Goal: Navigation & Orientation: Understand site structure

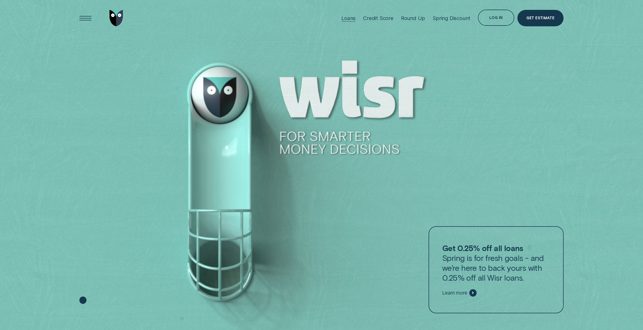
click at [346, 19] on div "Loans" at bounding box center [349, 18] width 14 height 6
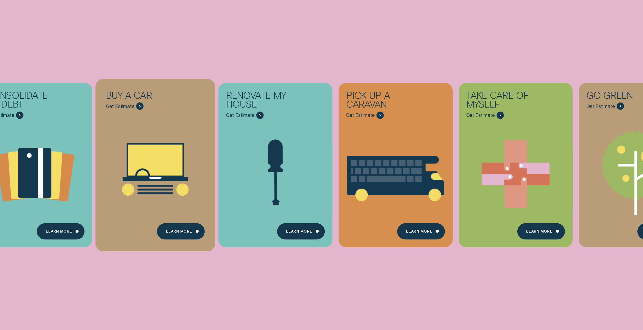
scroll to position [76, 0]
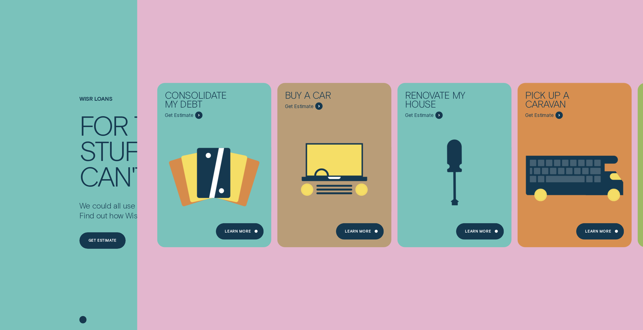
click at [66, 192] on div "Wisr loans For the stuff that can't wait We could all use a hand from time to t…" at bounding box center [321, 183] width 525 height 294
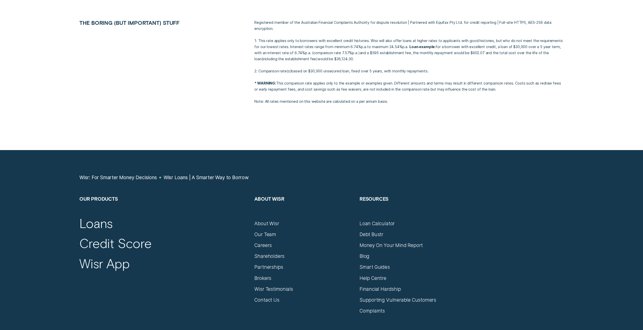
scroll to position [2708, 0]
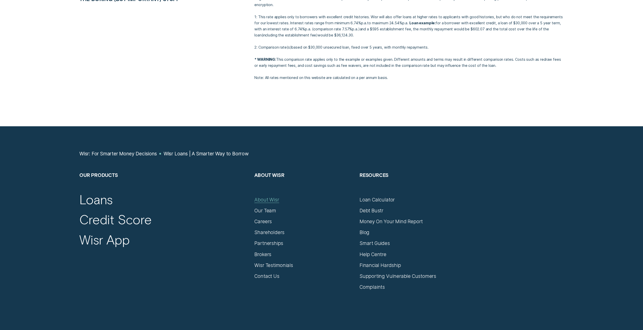
click at [268, 200] on div "About Wisr" at bounding box center [267, 200] width 25 height 6
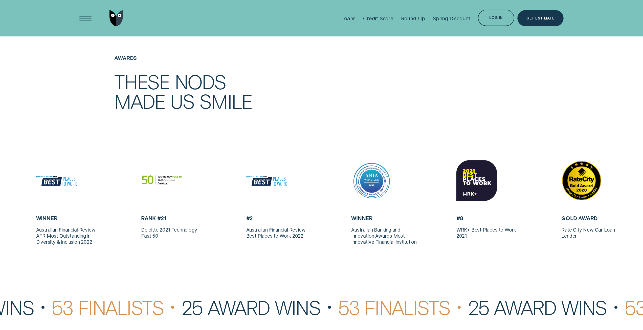
scroll to position [1291, 0]
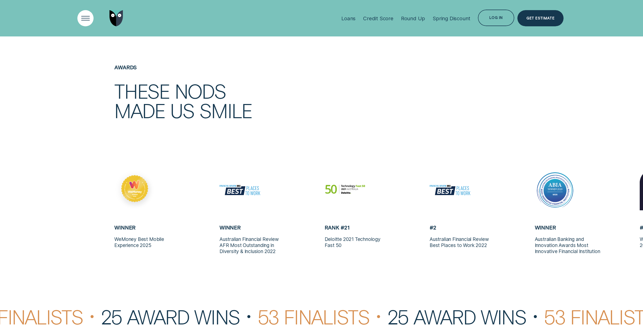
click at [85, 16] on div "Open Menu" at bounding box center [85, 18] width 23 height 23
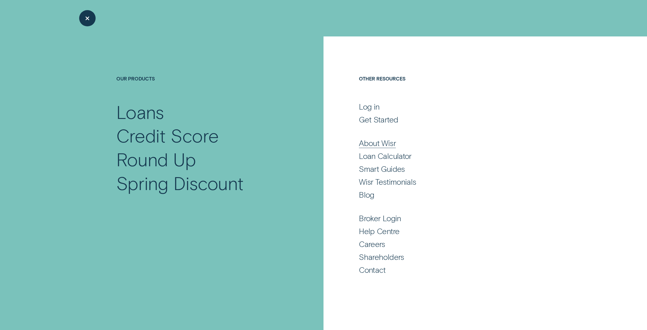
click at [379, 141] on div "About Wisr" at bounding box center [377, 143] width 37 height 10
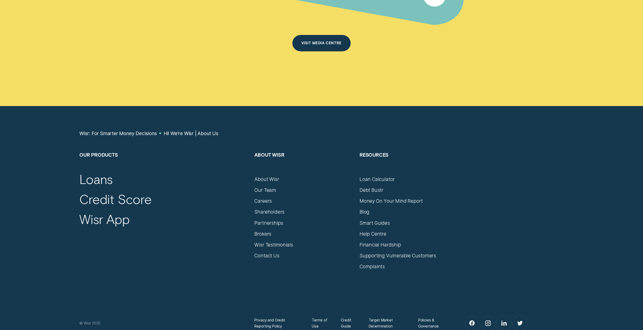
scroll to position [3618, 0]
click at [97, 183] on div "Loans" at bounding box center [95, 179] width 33 height 16
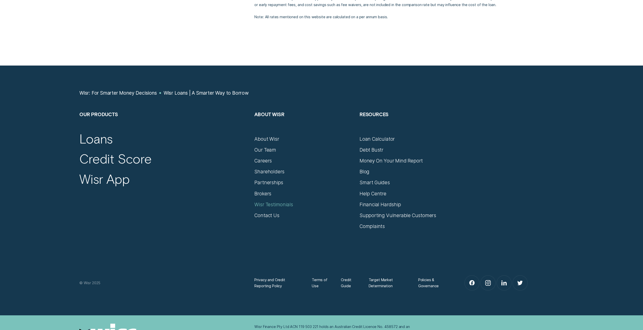
scroll to position [2825, 0]
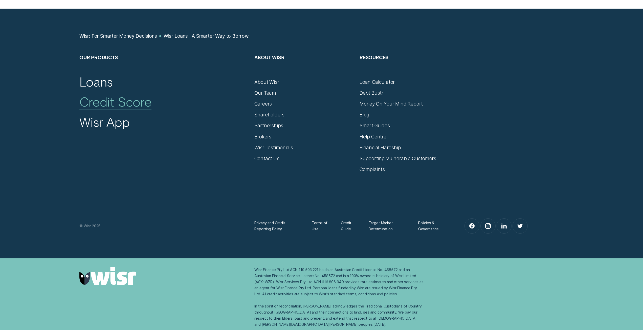
click at [109, 104] on div "Credit Score" at bounding box center [115, 102] width 72 height 16
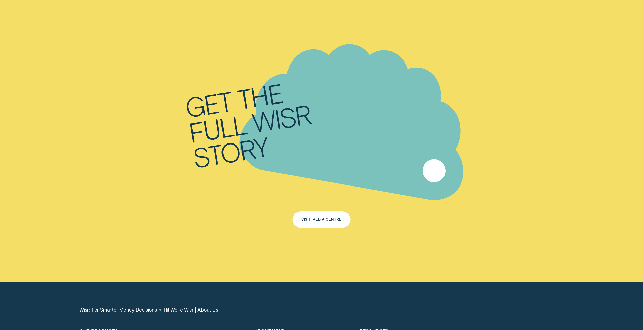
scroll to position [3617, 0]
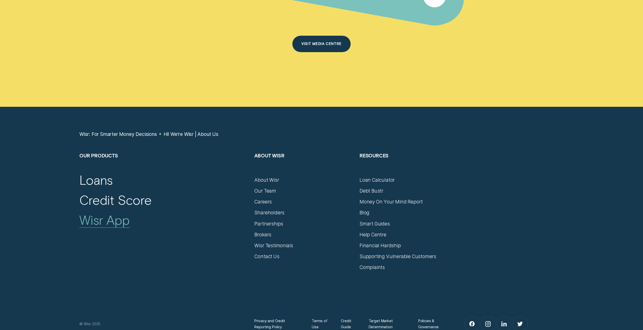
click at [102, 221] on div "Wisr App" at bounding box center [104, 220] width 50 height 16
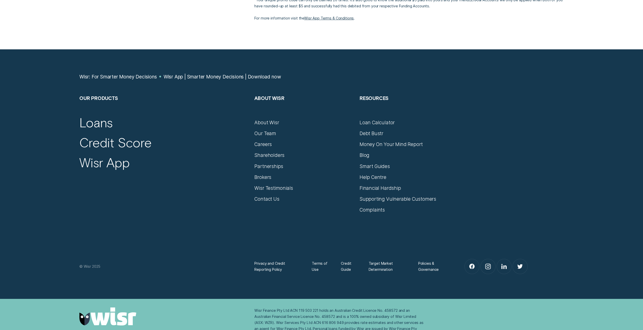
scroll to position [2419, 0]
